Goal: Transaction & Acquisition: Purchase product/service

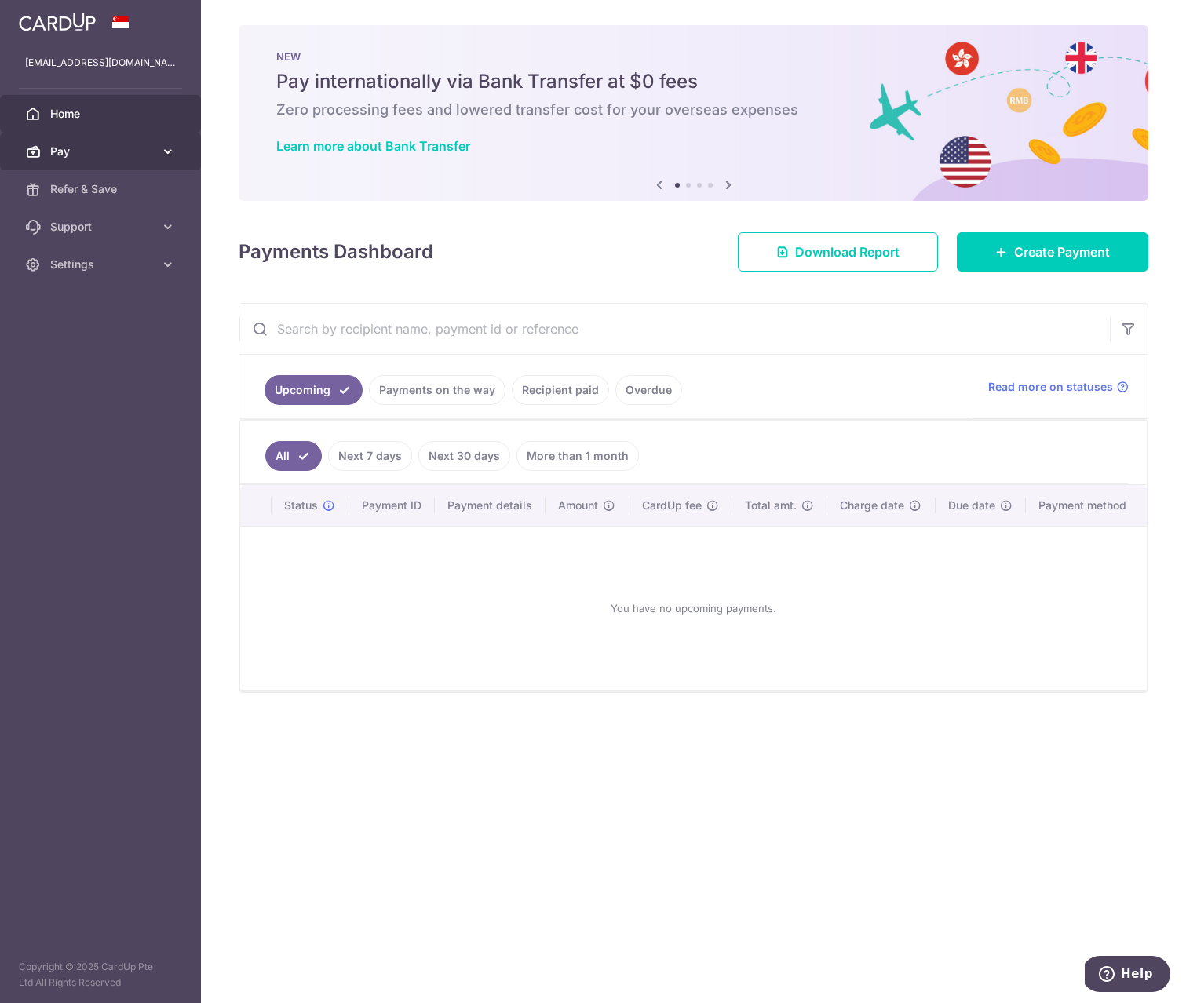
click at [70, 147] on span "Pay" at bounding box center [102, 152] width 104 height 16
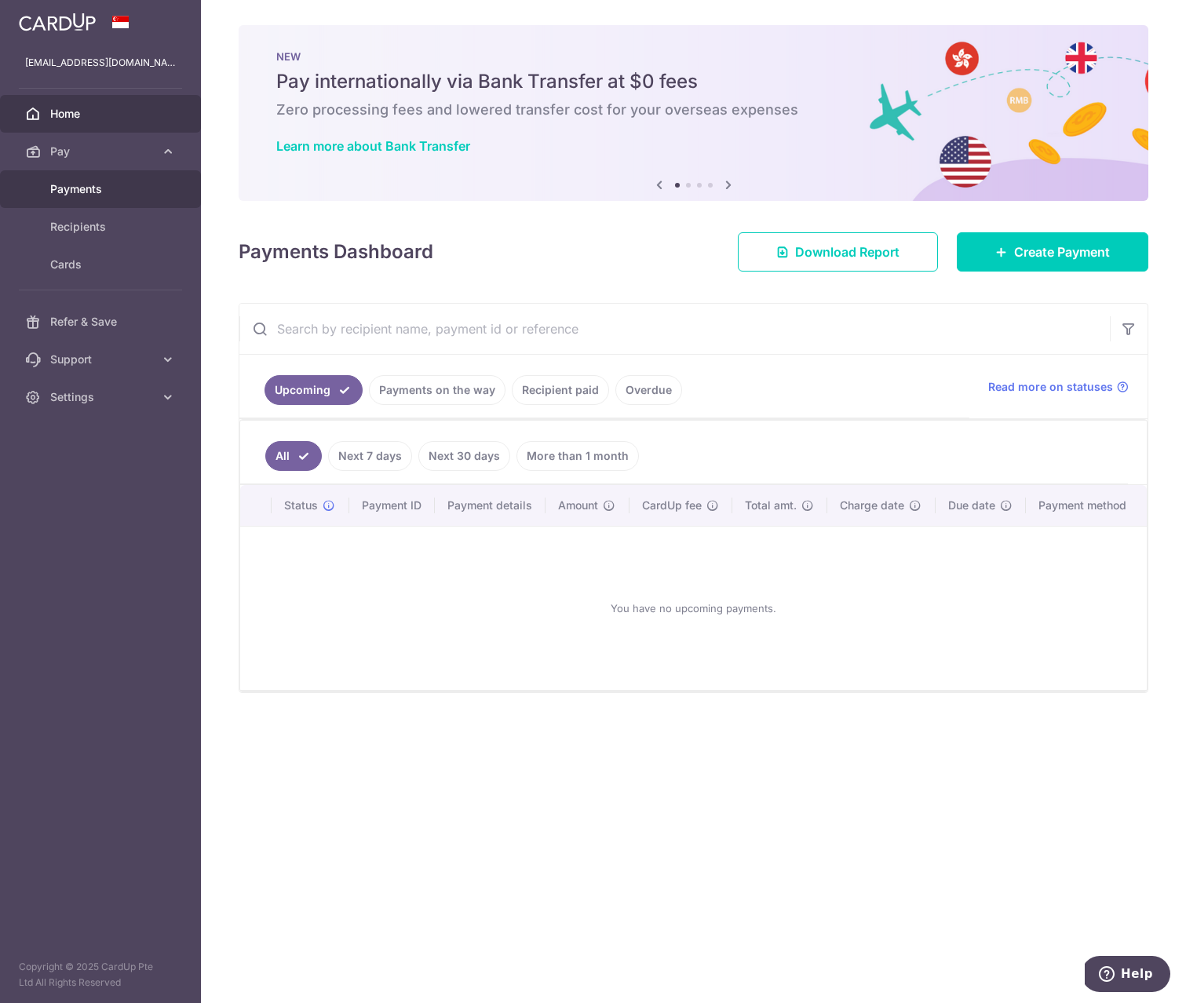
click at [89, 190] on span "Payments" at bounding box center [102, 189] width 104 height 16
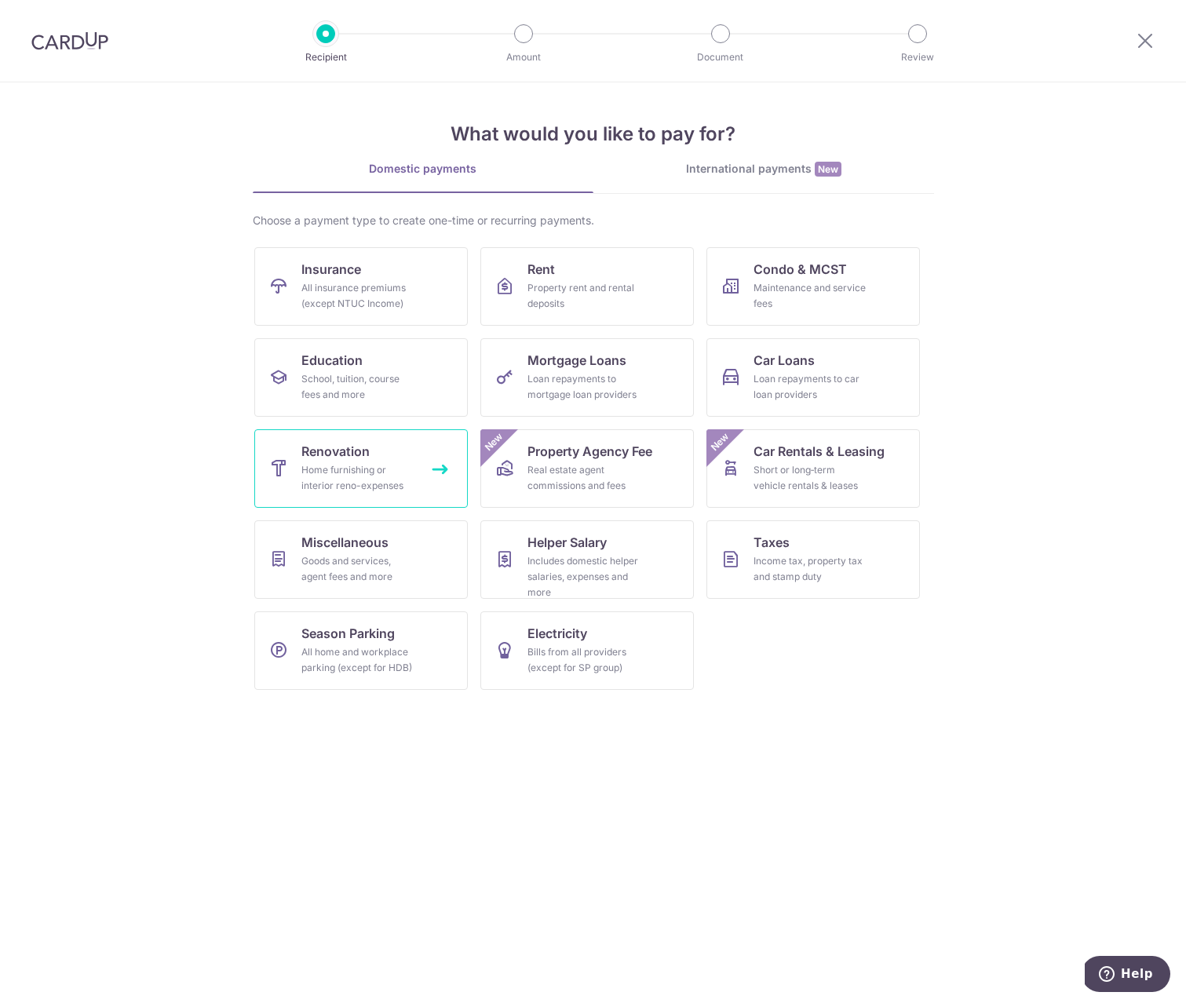
click at [378, 482] on div "Home furnishing or interior reno-expenses" at bounding box center [357, 477] width 113 height 31
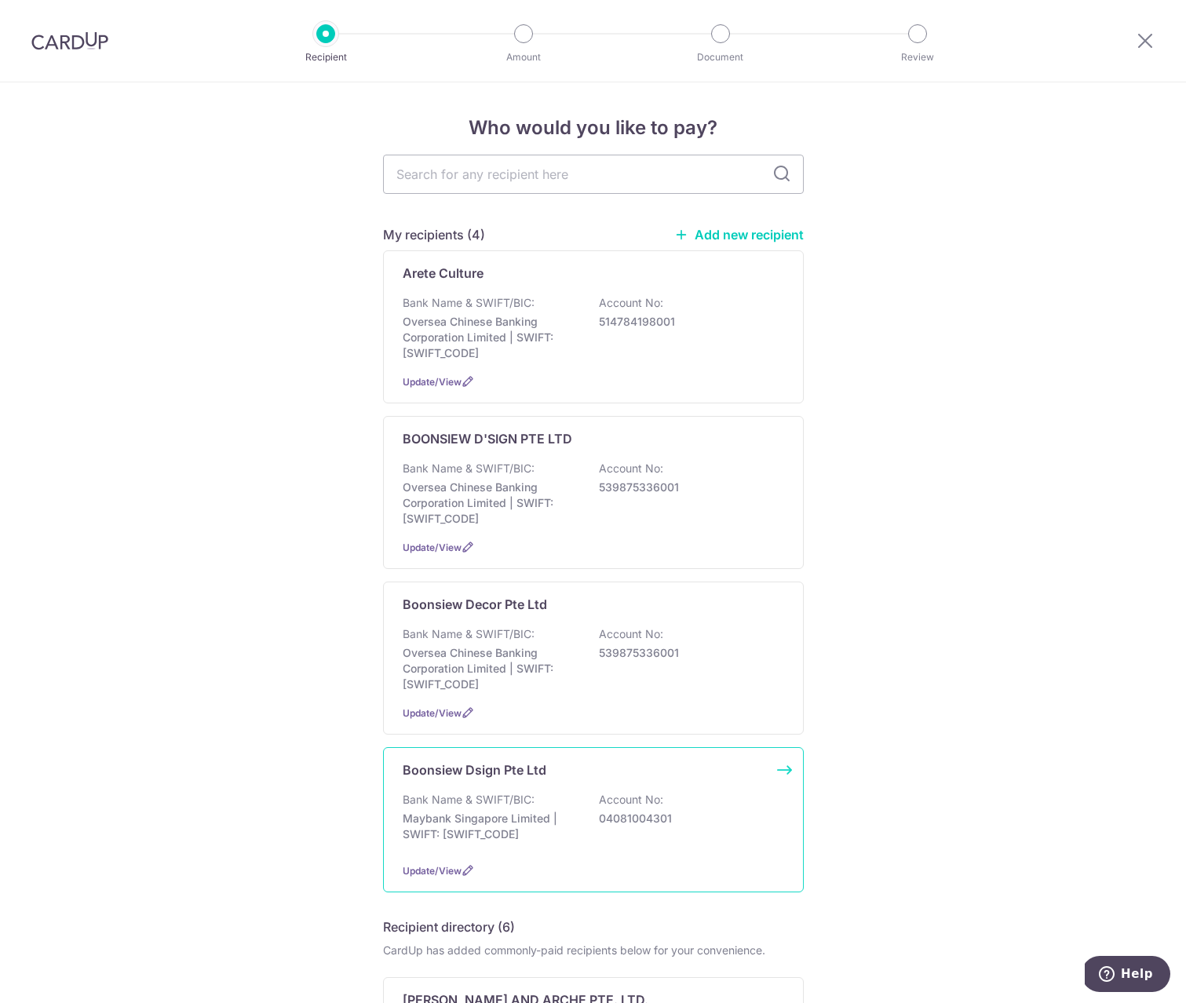
click at [566, 855] on div "Boonsiew Dsign Pte Ltd Bank Name & SWIFT/BIC: Maybank Singapore Limited | SWIFT…" at bounding box center [593, 819] width 421 height 145
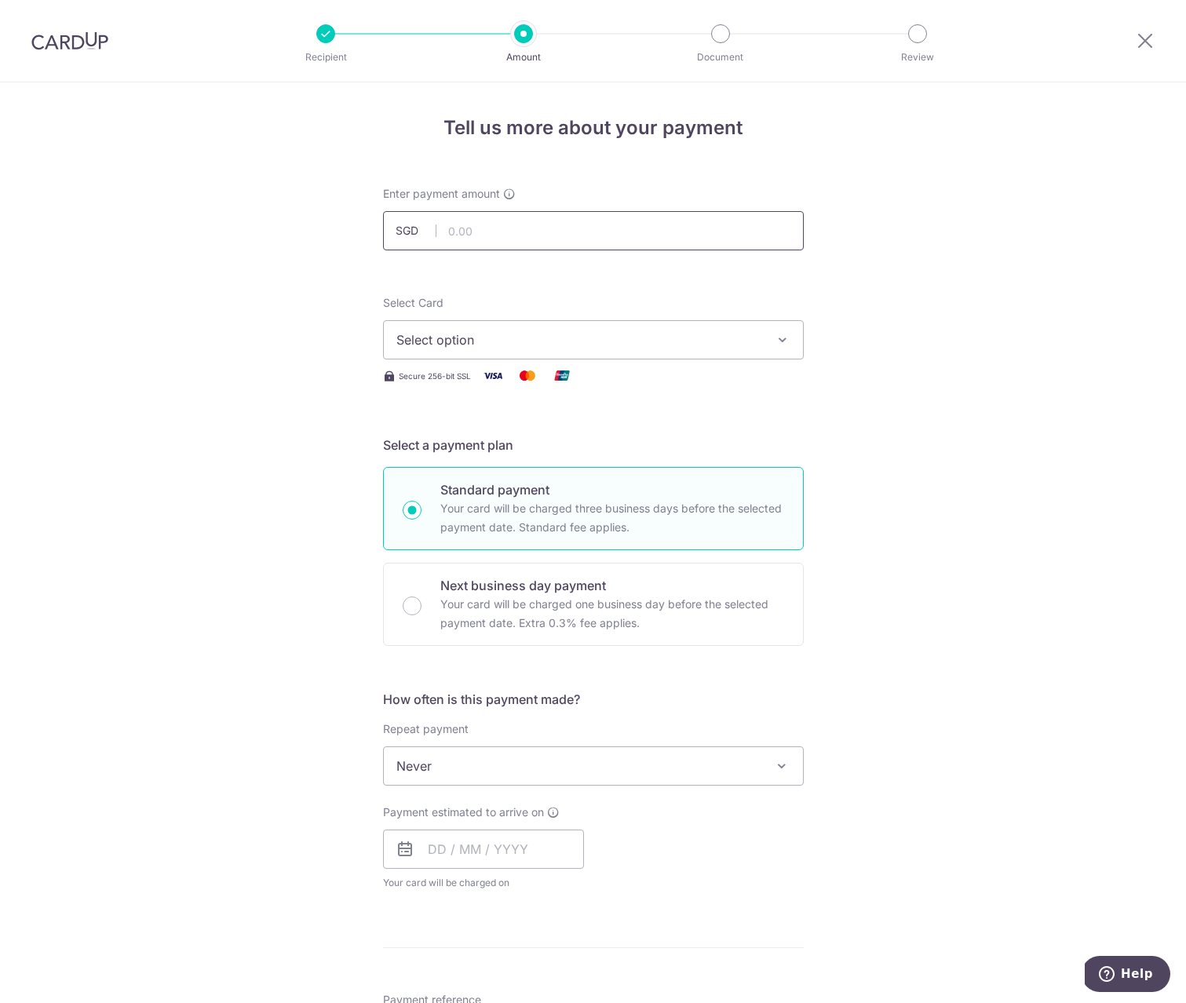
click at [514, 219] on input "text" at bounding box center [593, 230] width 421 height 39
type input "4,103.85"
click at [518, 341] on span "Select option" at bounding box center [579, 339] width 366 height 19
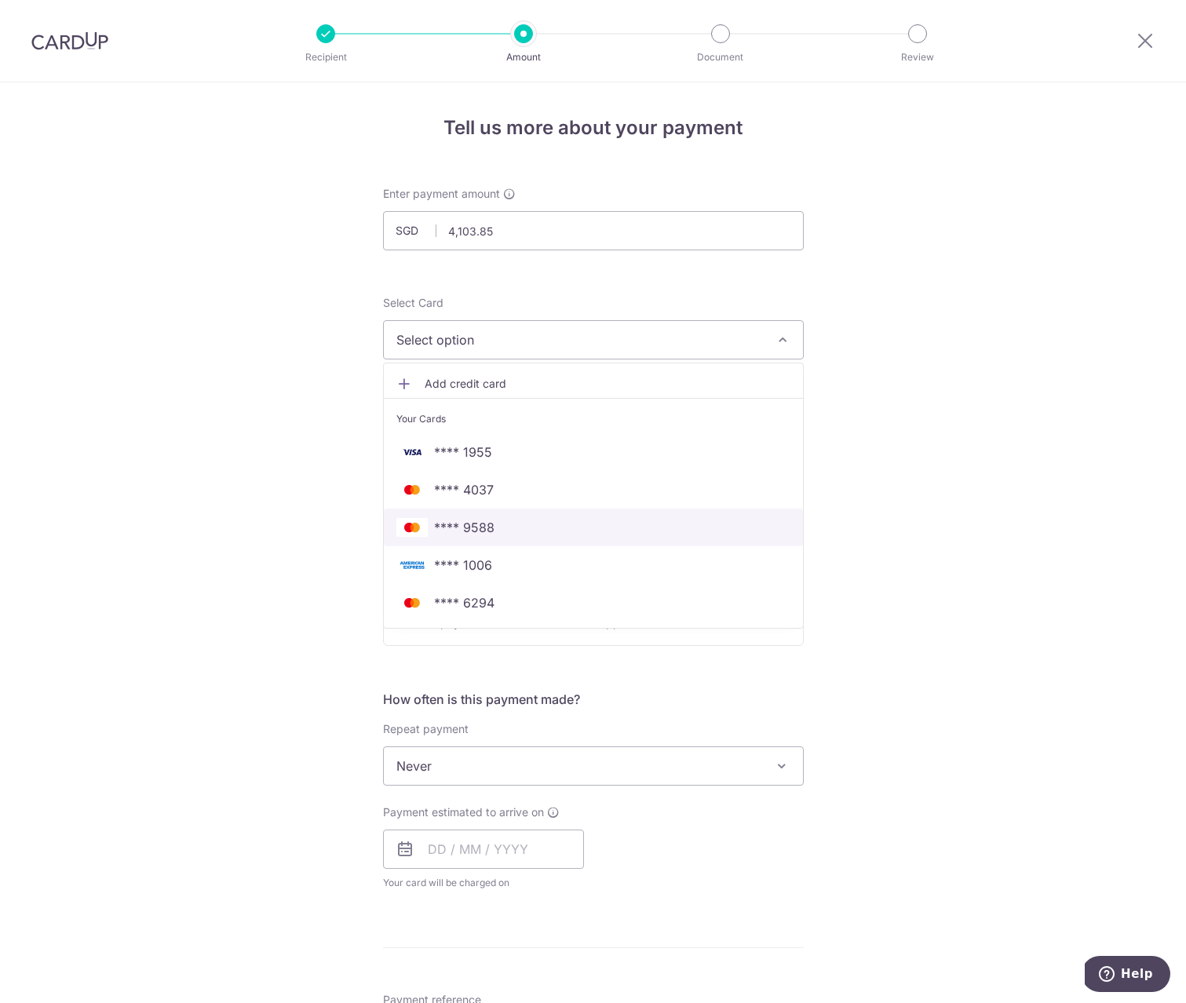
click at [473, 530] on span "**** 9588" at bounding box center [464, 527] width 60 height 19
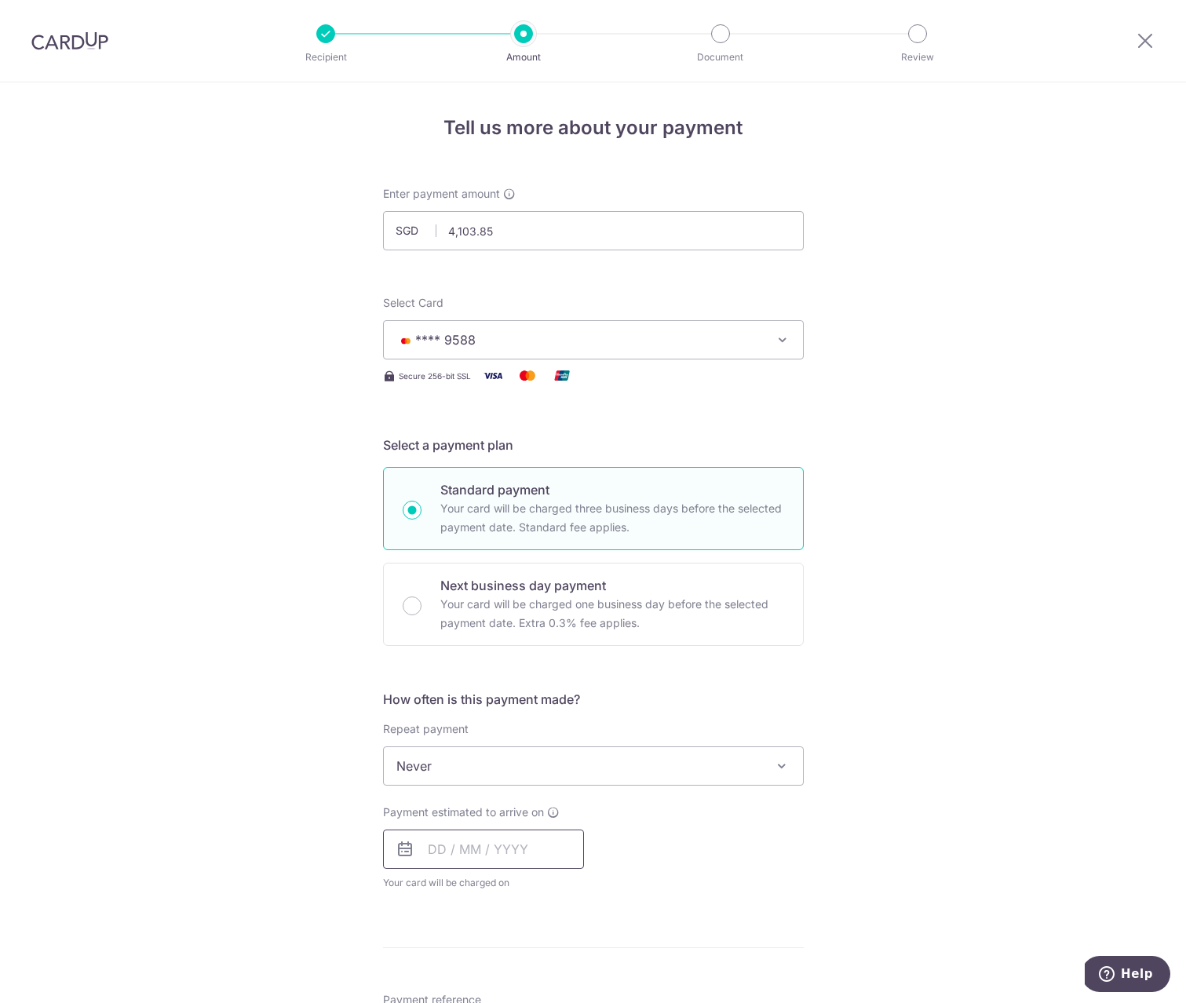
click at [436, 848] on input "text" at bounding box center [483, 848] width 201 height 39
click at [570, 961] on link "3" at bounding box center [571, 960] width 25 height 25
type input "03/10/2025"
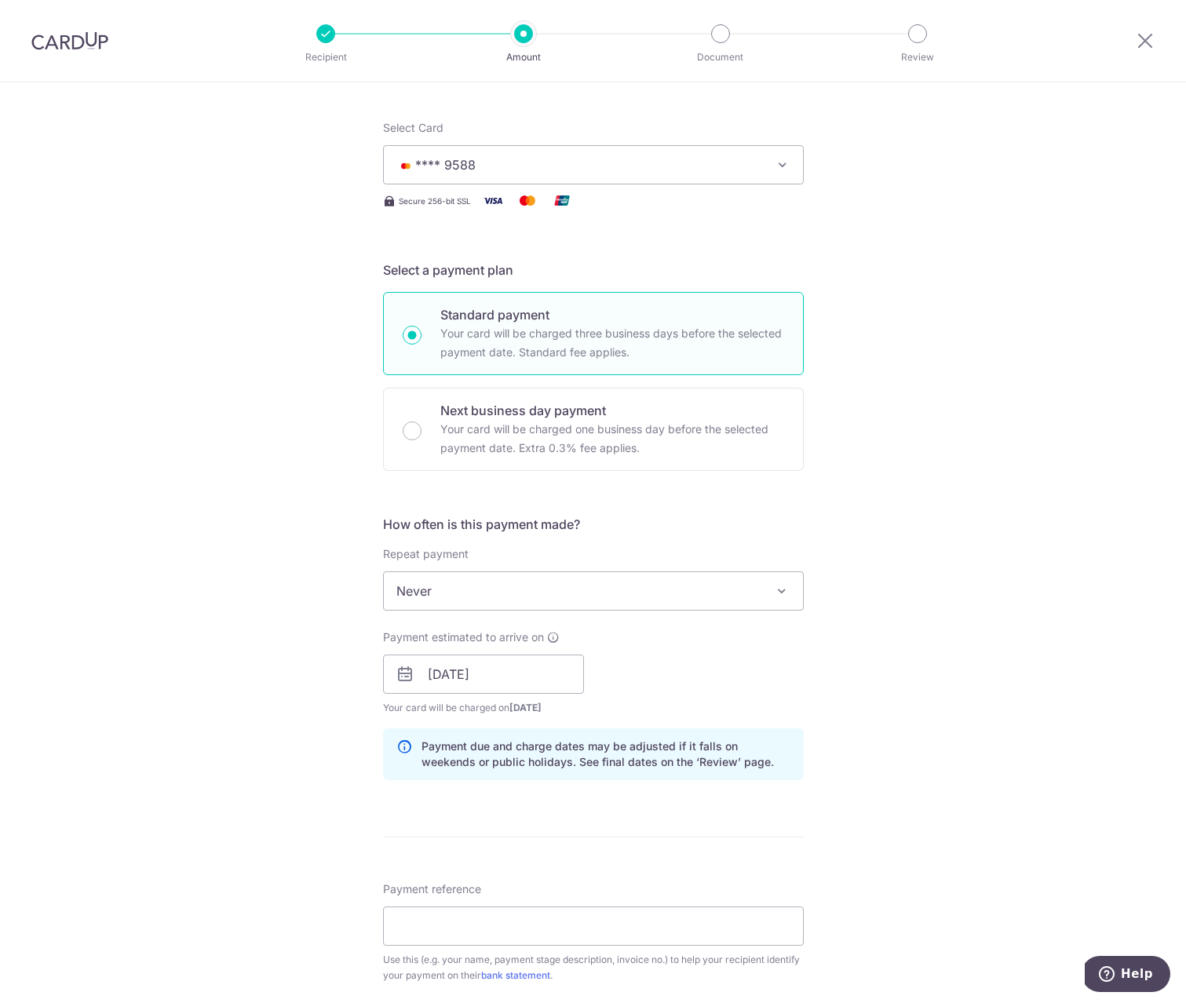
scroll to position [233, 0]
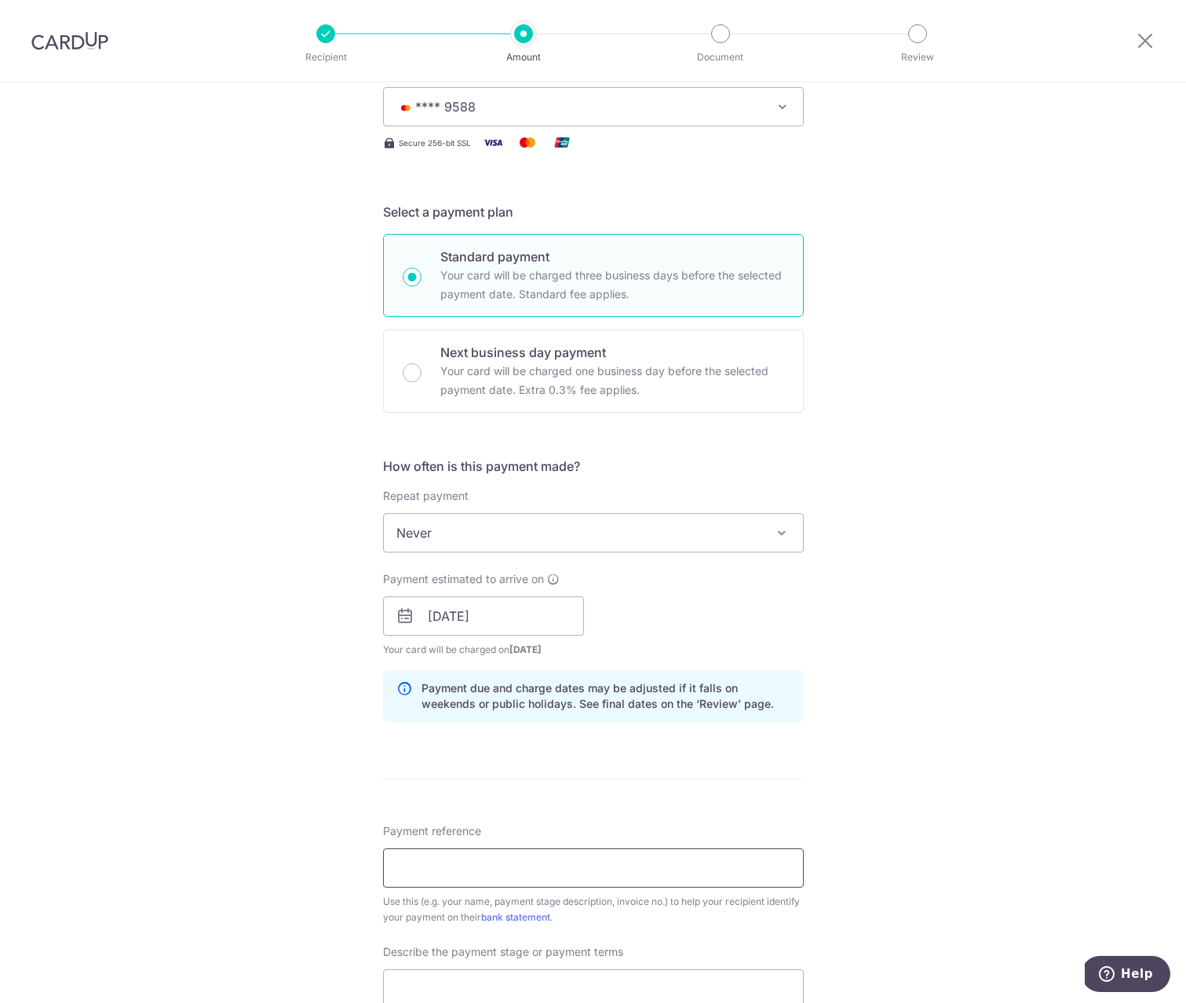
click at [487, 872] on input "Payment reference" at bounding box center [593, 867] width 421 height 39
paste input "bsd25/0903"
click at [437, 869] on input "bsd25/0903" at bounding box center [593, 867] width 421 height 39
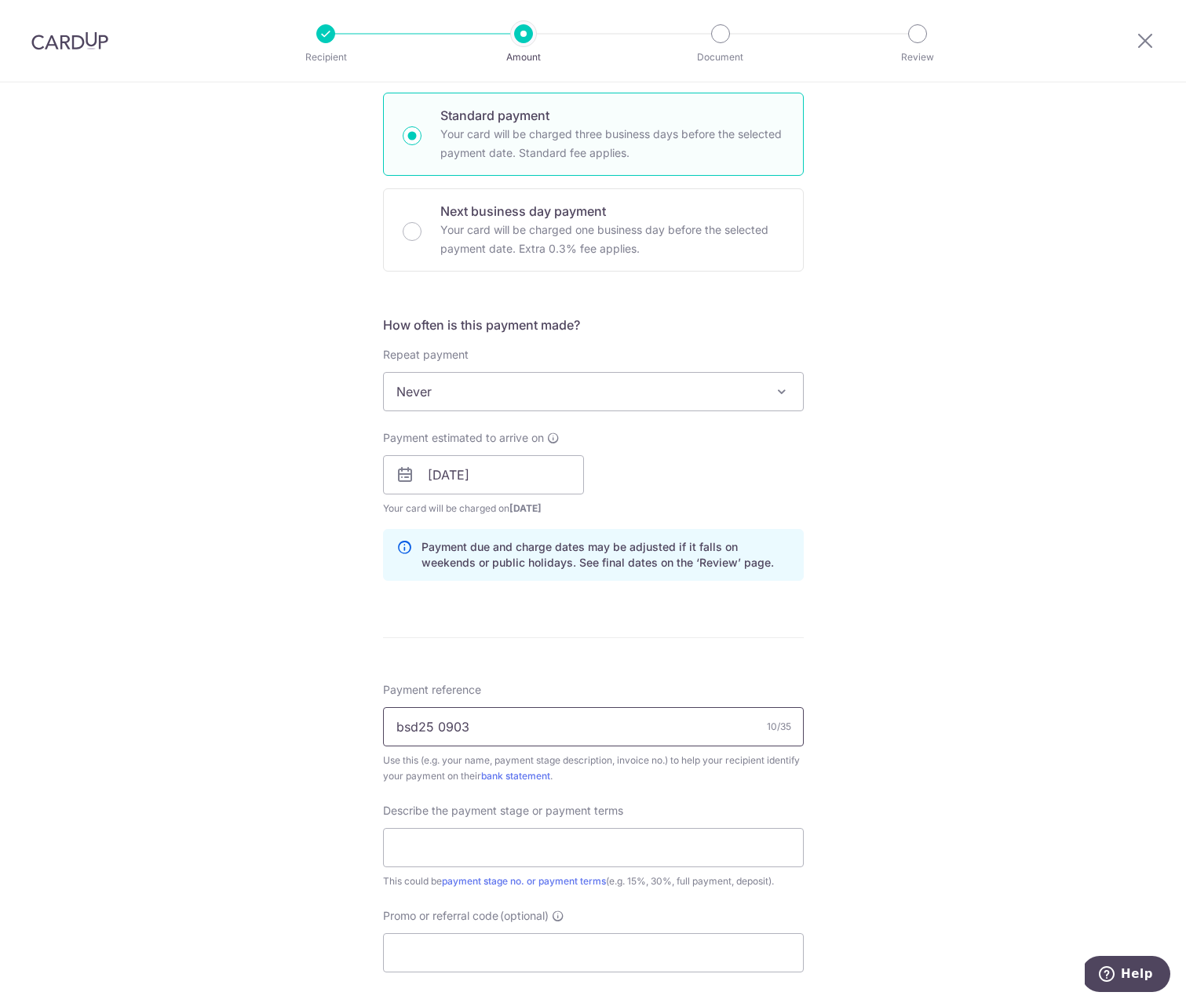
scroll to position [407, 0]
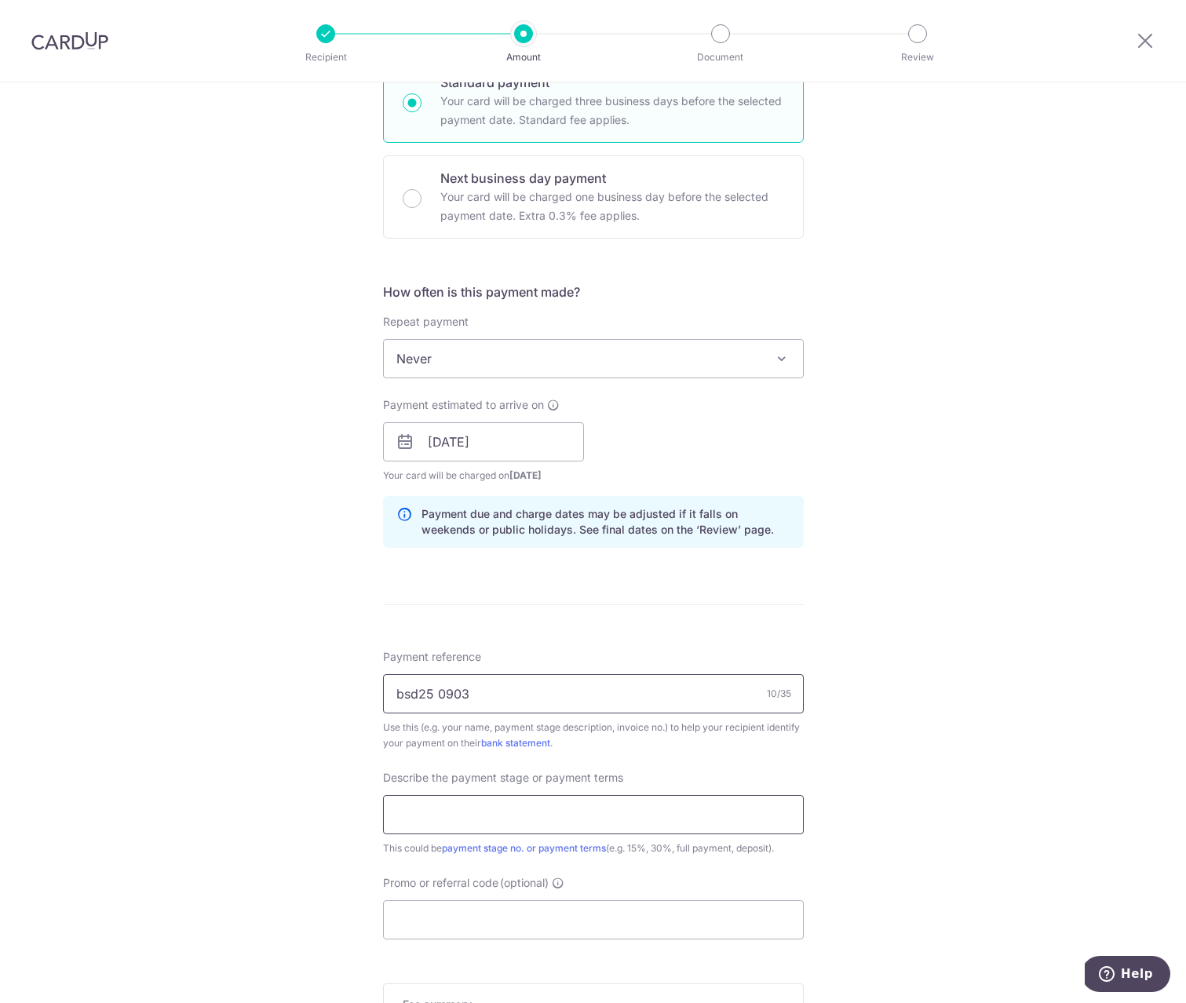
type input "bsd25 0903"
click at [442, 811] on input "text" at bounding box center [593, 814] width 421 height 39
type input "Final payment for installation rack"
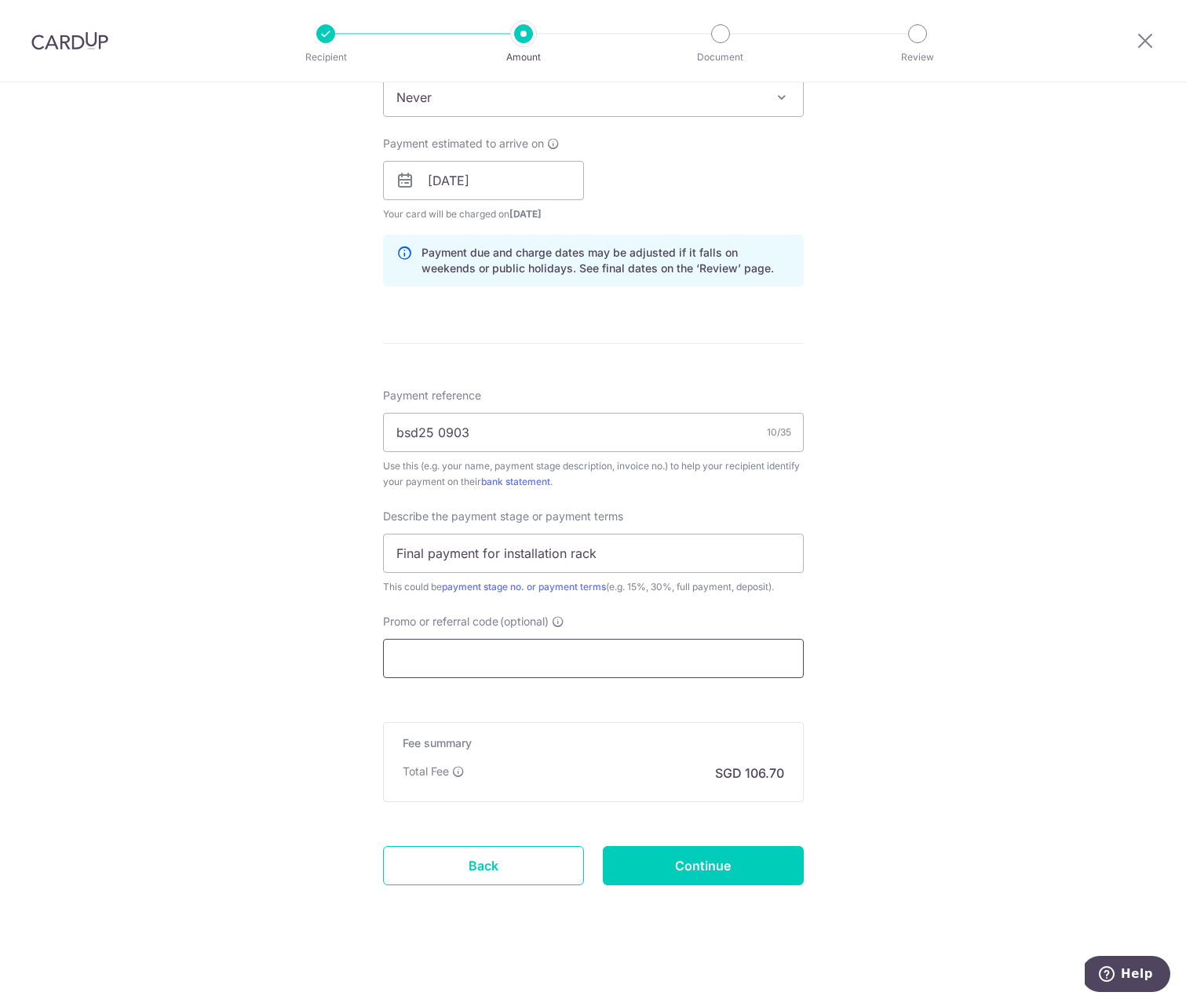
scroll to position [669, 0]
click at [742, 862] on input "Continue" at bounding box center [703, 865] width 201 height 39
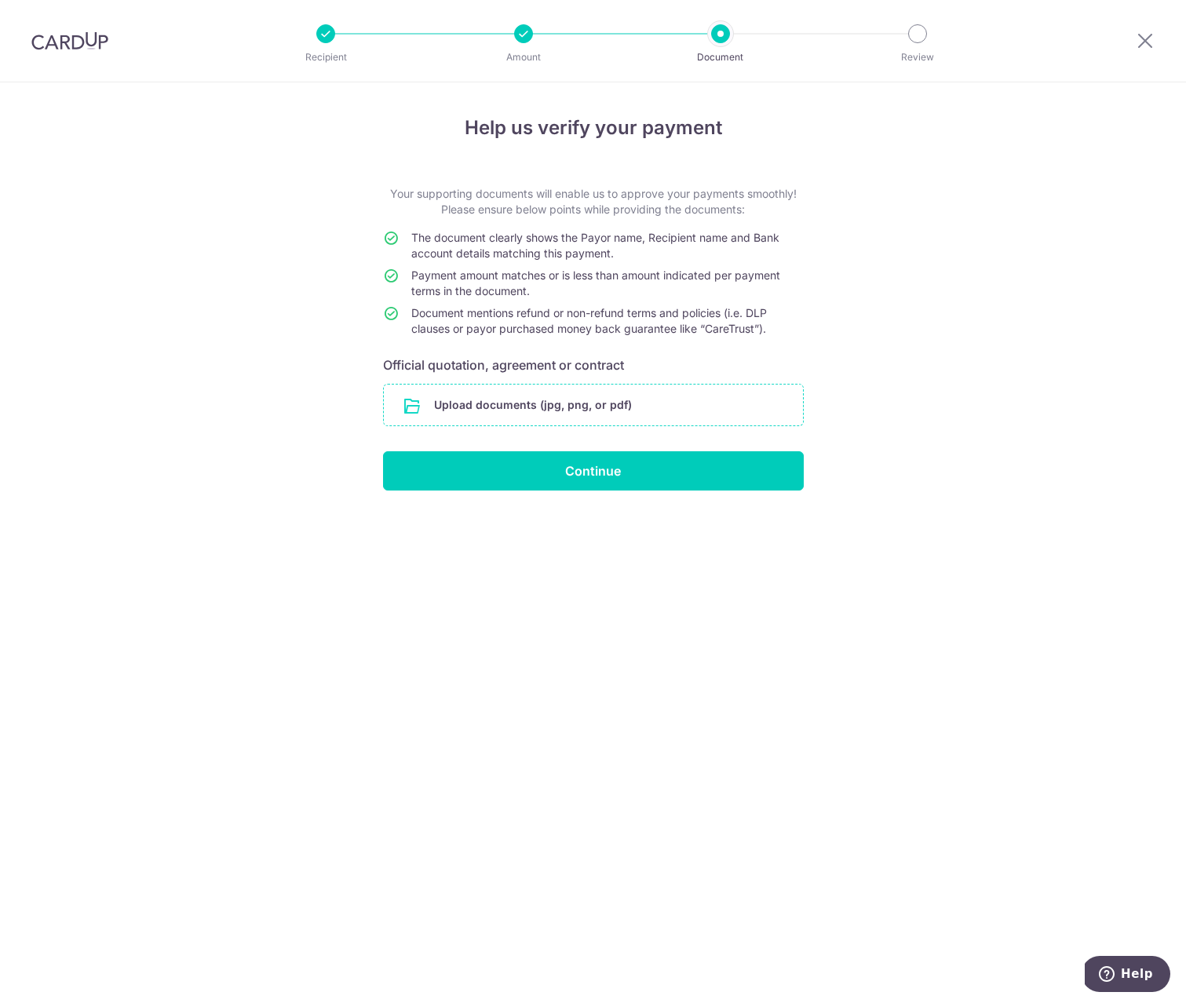
click at [543, 407] on input "file" at bounding box center [593, 405] width 419 height 41
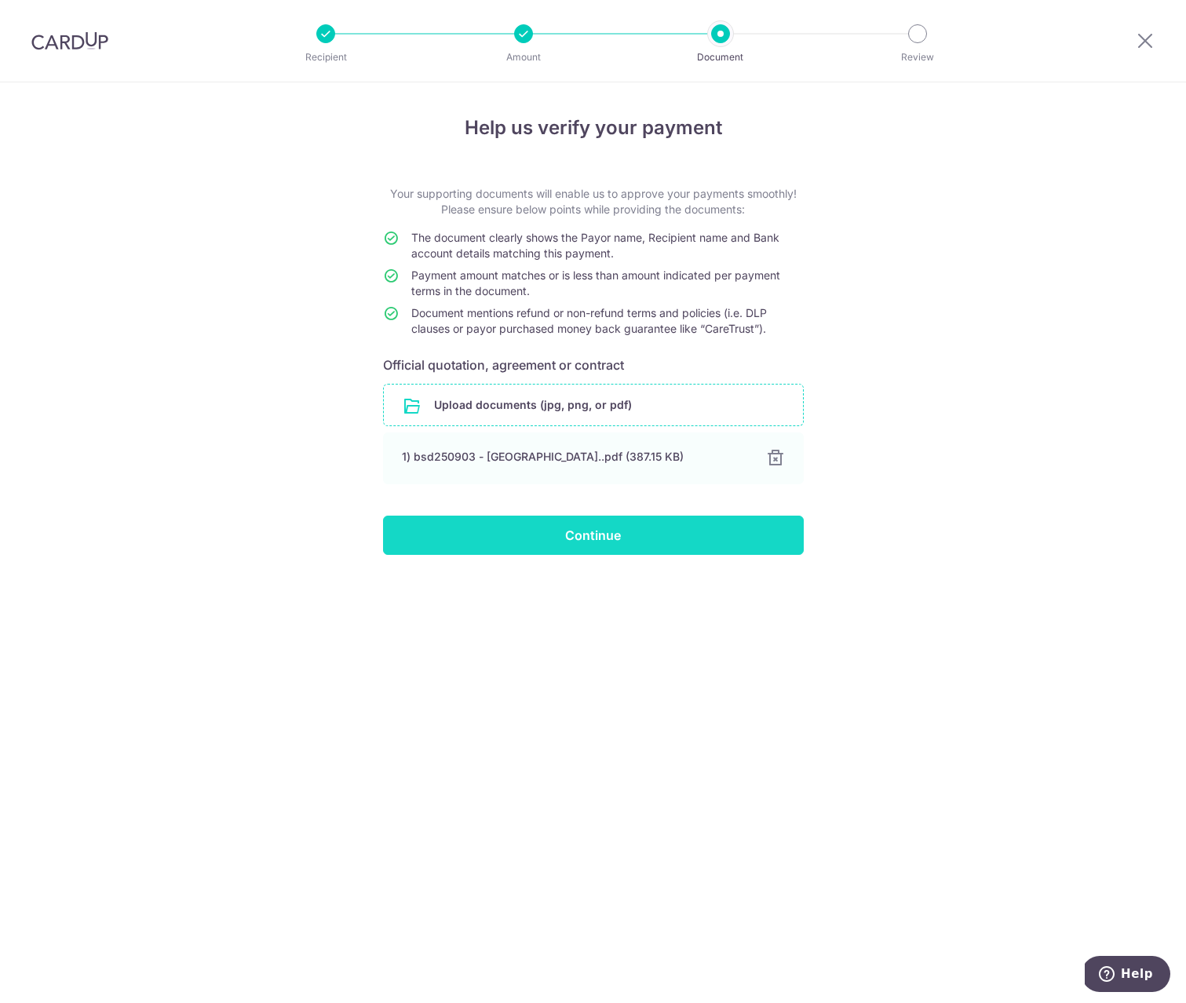
click at [633, 543] on input "Continue" at bounding box center [593, 535] width 421 height 39
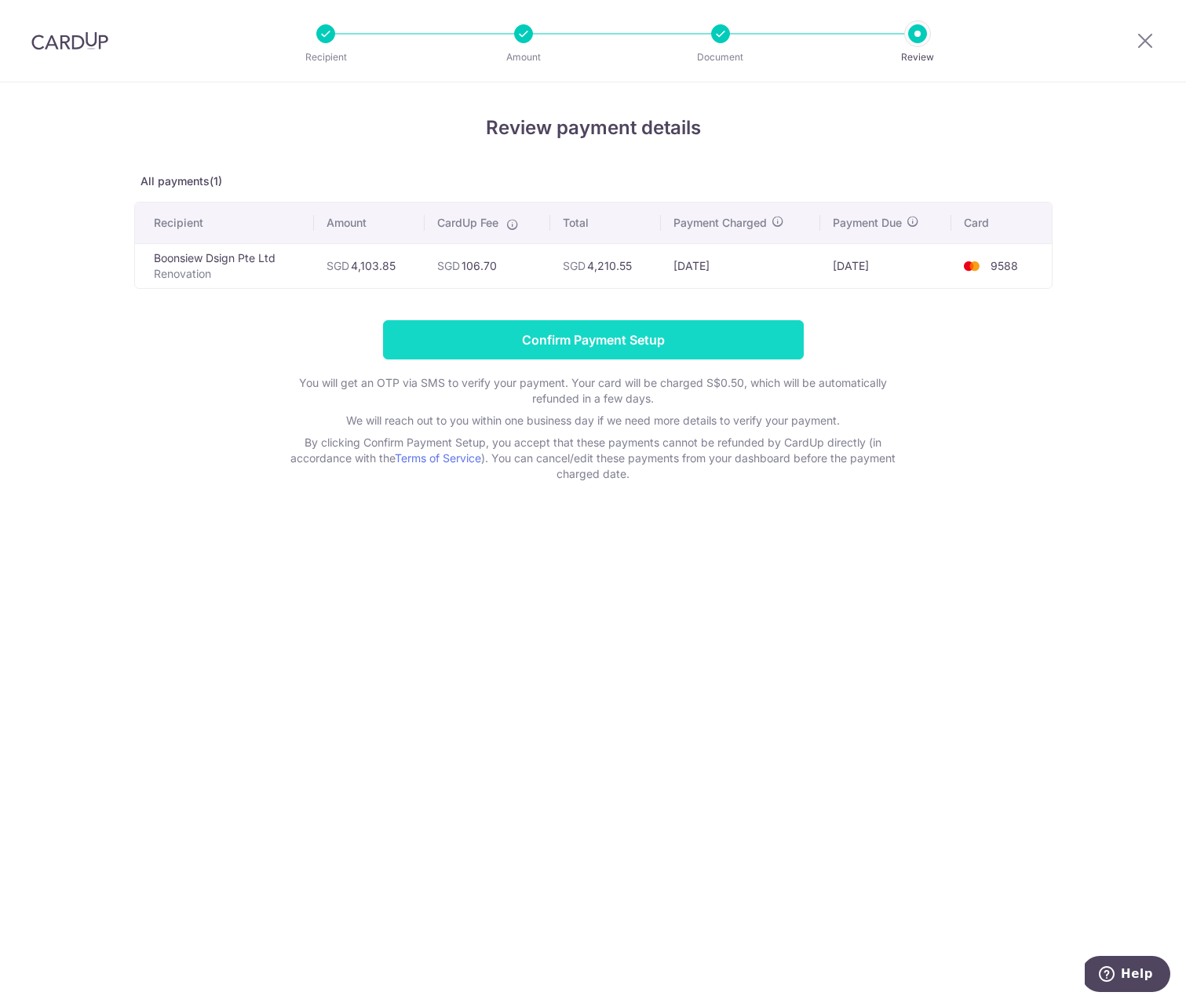
click at [678, 348] on input "Confirm Payment Setup" at bounding box center [593, 339] width 421 height 39
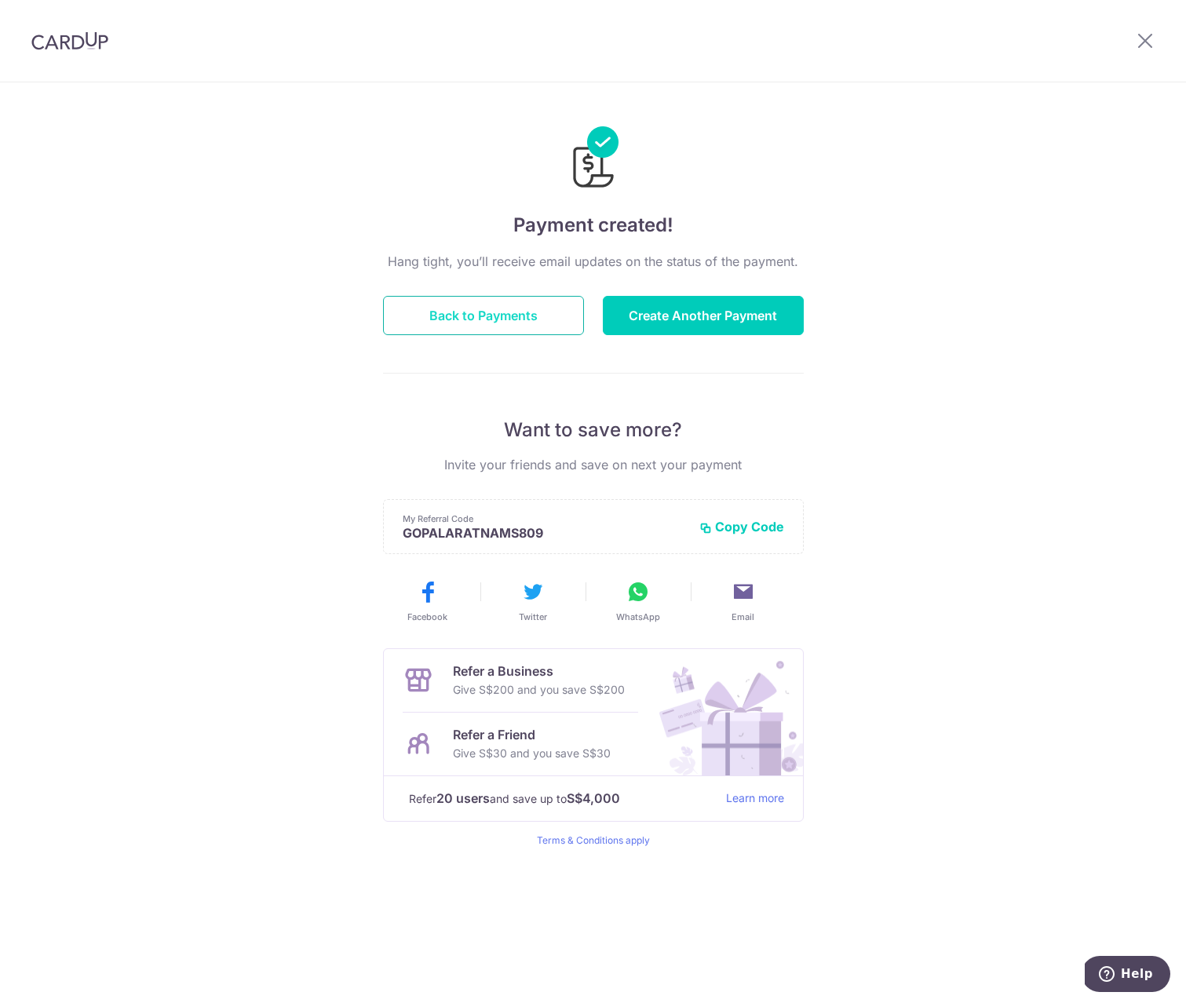
click at [523, 312] on button "Back to Payments" at bounding box center [483, 315] width 201 height 39
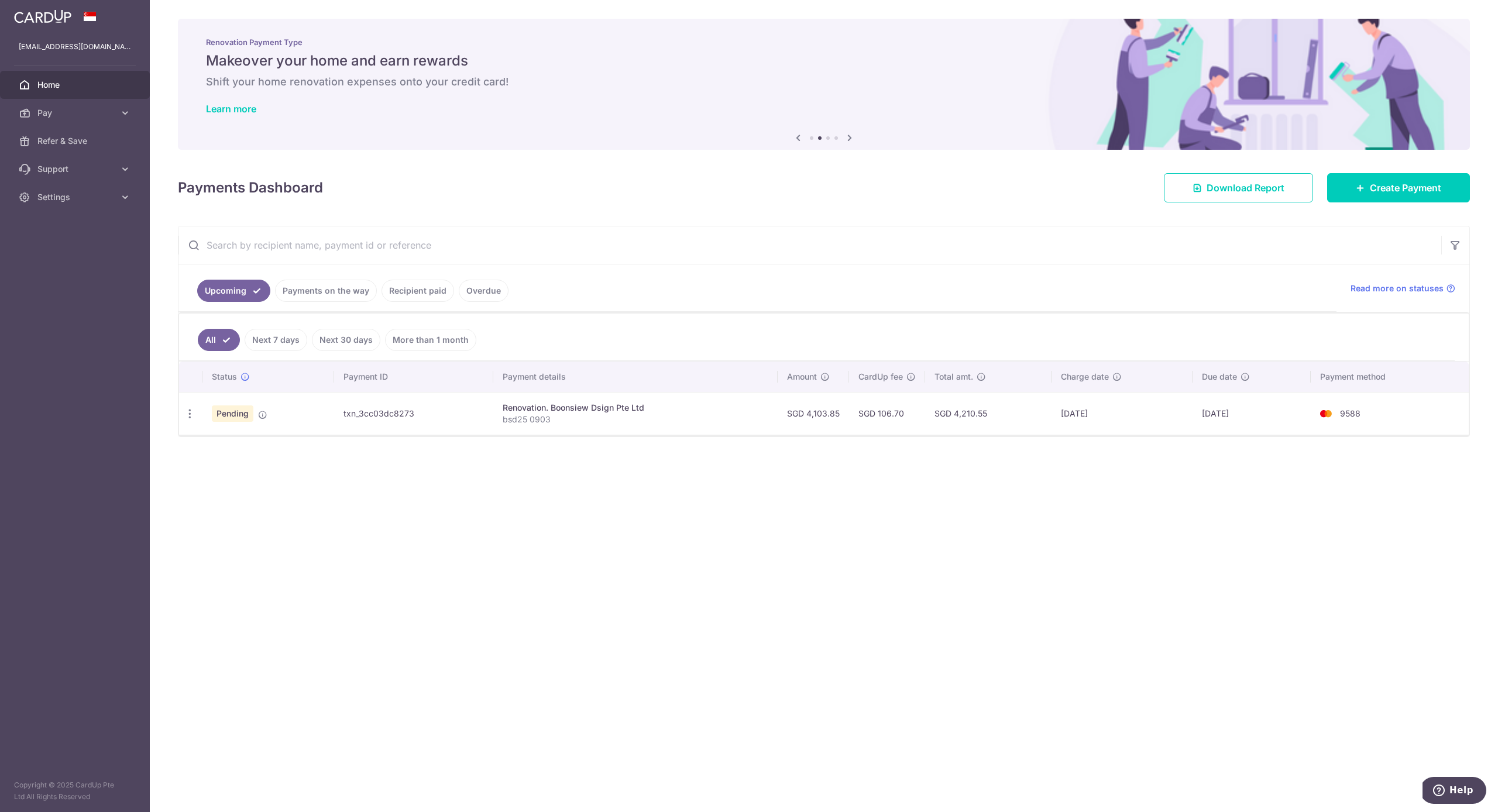
click at [620, 585] on div "× Pause Schedule Pause all future payments in this series Pause just this one p…" at bounding box center [824, 406] width 1348 height 812
